Goal: Communication & Community: Participate in discussion

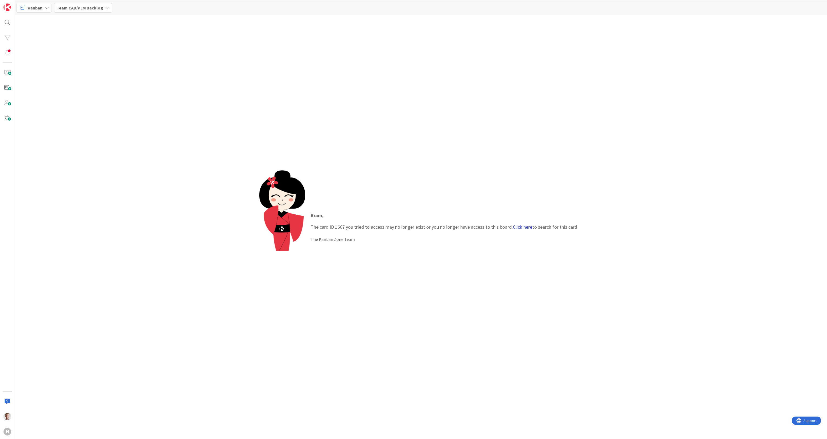
click at [513, 227] on link "Click here" at bounding box center [522, 227] width 19 height 6
click at [44, 47] on span "Update SIMIT license 11.3" at bounding box center [58, 47] width 41 height 5
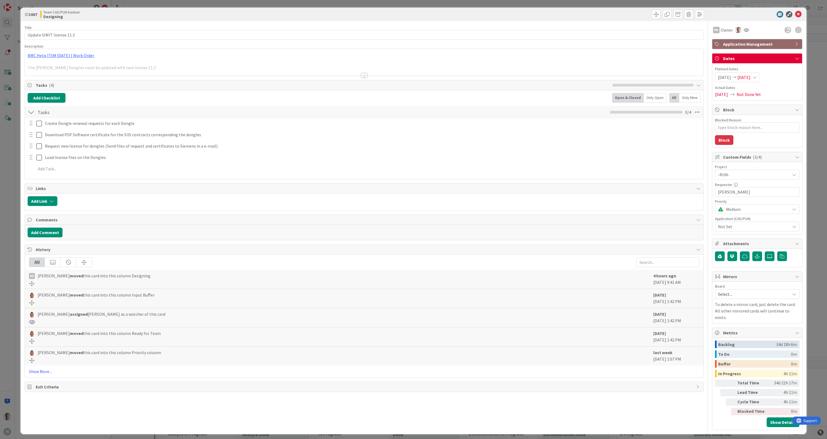
type textarea "x"
click at [795, 13] on icon at bounding box center [798, 14] width 6 height 6
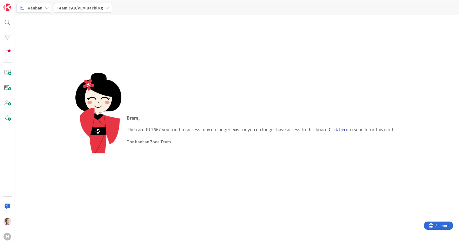
click at [337, 130] on link "Click here" at bounding box center [338, 129] width 19 height 6
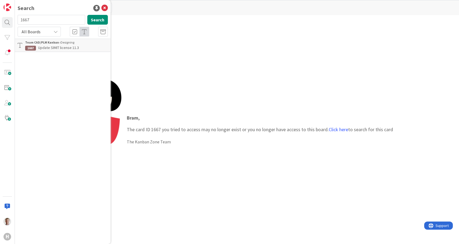
click at [44, 48] on span "Update SIMIT license 11.3" at bounding box center [58, 47] width 41 height 5
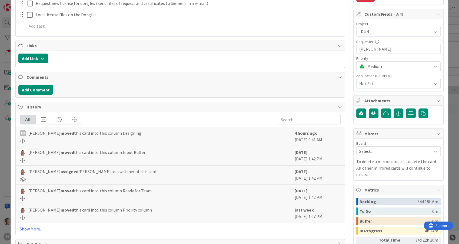
type textarea "x"
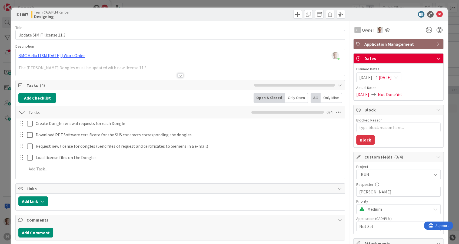
click at [177, 74] on div at bounding box center [180, 75] width 6 height 4
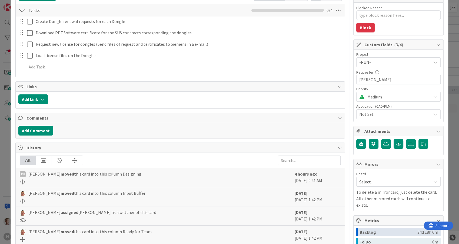
scroll to position [150, 0]
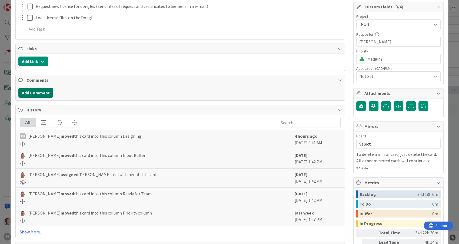
click at [37, 93] on button "Add Comment" at bounding box center [35, 93] width 35 height 10
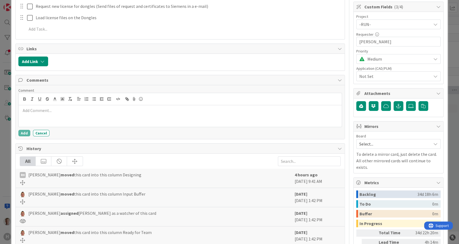
click at [75, 116] on div at bounding box center [180, 116] width 323 height 22
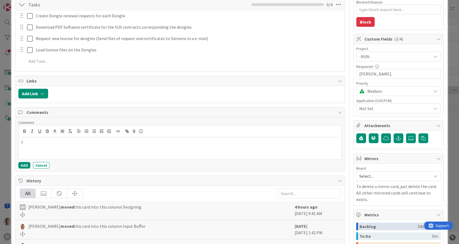
scroll to position [90, 0]
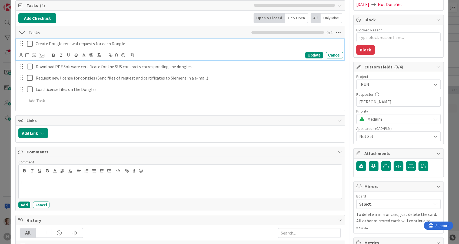
click at [32, 42] on icon at bounding box center [30, 44] width 6 height 6
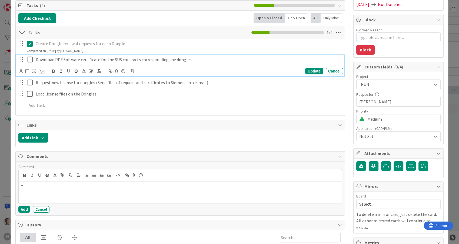
click at [29, 58] on icon at bounding box center [30, 59] width 6 height 6
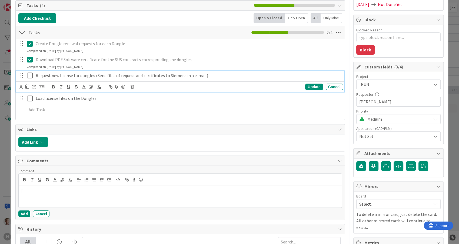
click at [29, 76] on icon at bounding box center [30, 75] width 6 height 6
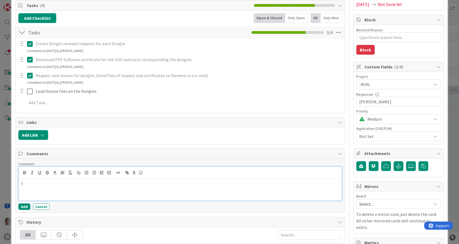
click at [39, 185] on p "T" at bounding box center [180, 184] width 319 height 6
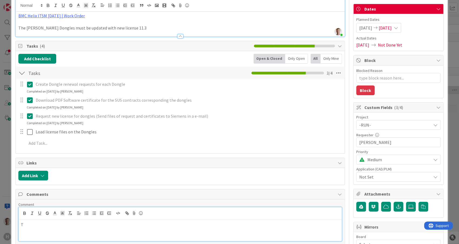
scroll to position [60, 0]
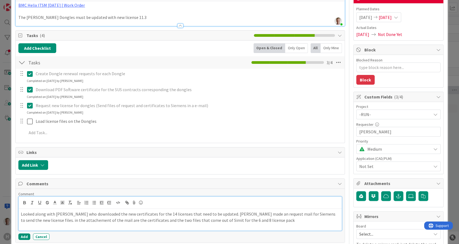
click at [273, 219] on p "Looked along with Richard who downloaded the new certificates for the 14 licens…" at bounding box center [180, 217] width 319 height 12
click at [258, 216] on p "Looked along with Richard who downloaded the new certificates for the 14 licens…" at bounding box center [180, 217] width 319 height 12
click at [261, 219] on p "Looked along with Richard who downloaded the new certificates for the 14 licens…" at bounding box center [180, 217] width 319 height 12
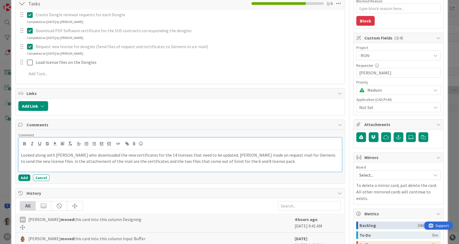
scroll to position [120, 0]
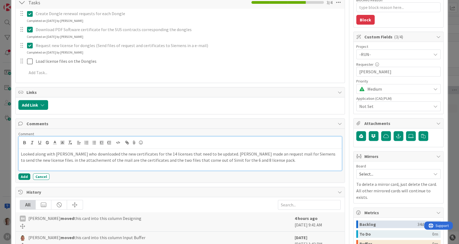
click at [259, 160] on p "Looked along with Richard who downloaded the new certificates for the 14 licens…" at bounding box center [180, 157] width 319 height 12
click at [85, 164] on p "We have to wait for the reply" at bounding box center [180, 166] width 319 height 6
click at [84, 165] on p "We have to wait for the reply" at bounding box center [180, 166] width 319 height 6
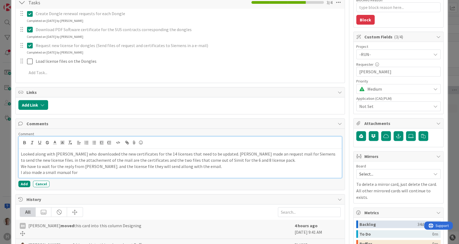
click at [93, 171] on p "I also made a small manual for" at bounding box center [180, 172] width 319 height 6
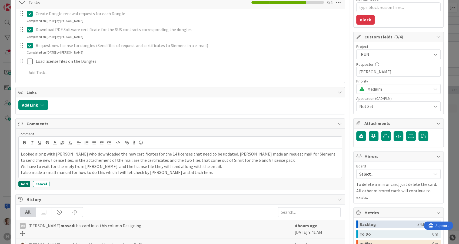
click at [21, 183] on button "Add" at bounding box center [24, 184] width 12 height 6
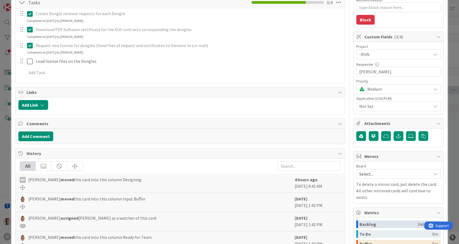
type textarea "x"
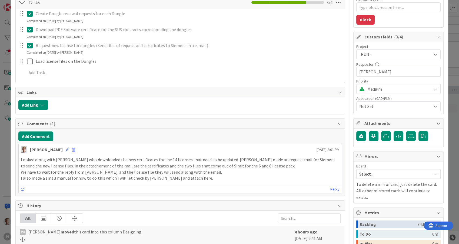
click at [0, 136] on div "ID 1667 Team CAD/PLM Kanban Designing Title 25 / 128 Update SIMIT license 11.3 …" at bounding box center [229, 122] width 459 height 244
